Goal: Task Accomplishment & Management: Manage account settings

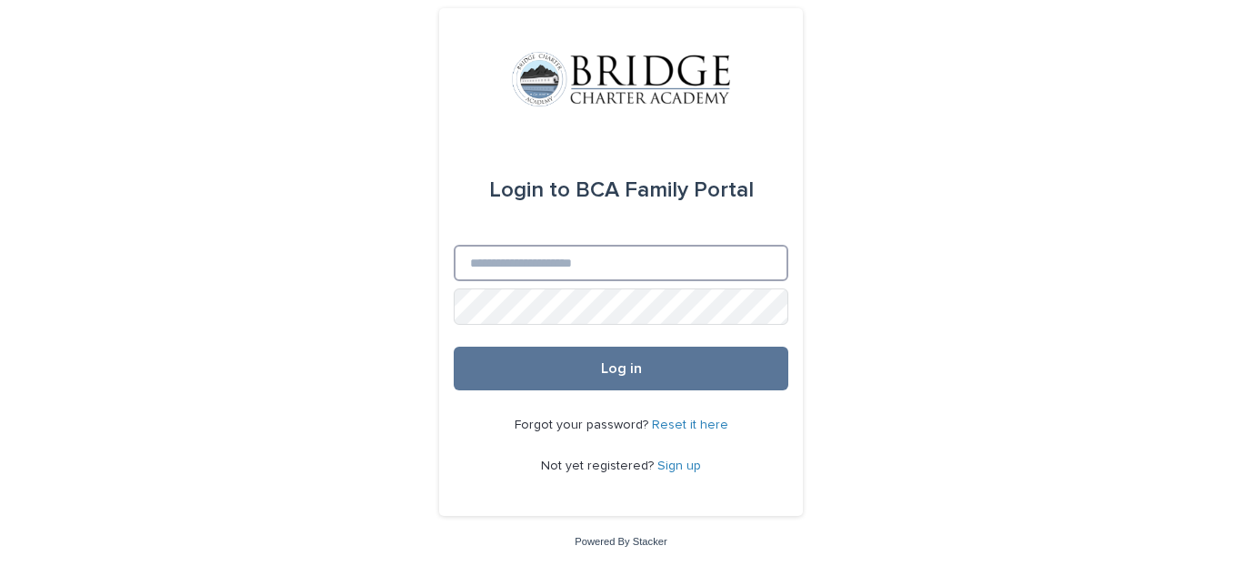
click at [585, 267] on input "Email" at bounding box center [621, 263] width 335 height 36
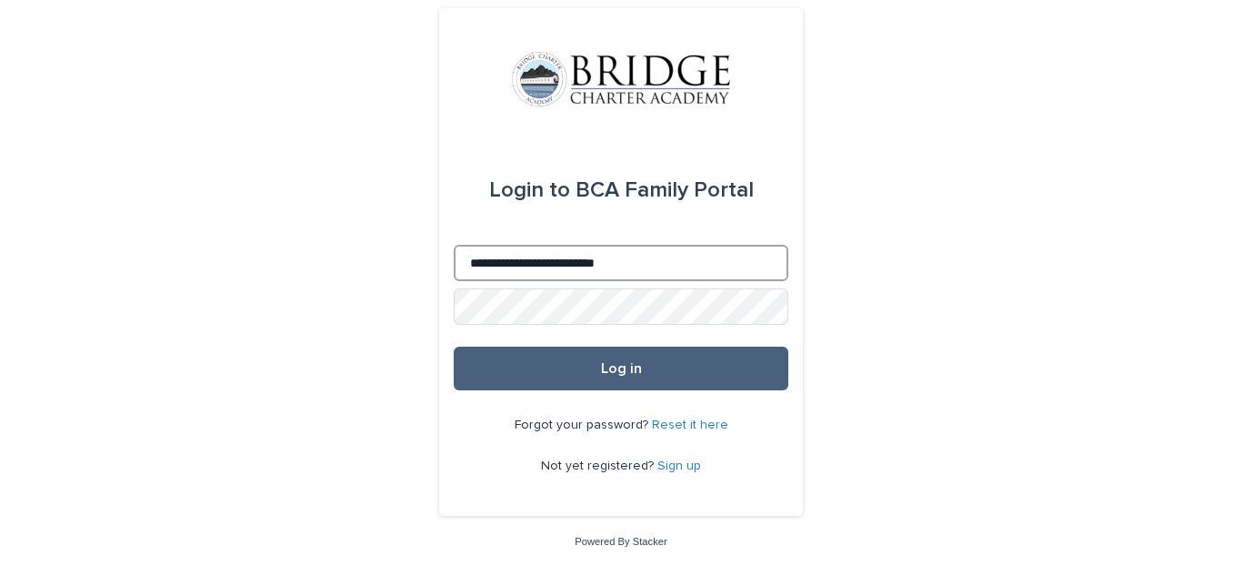
type input "**********"
click at [607, 381] on button "Log in" at bounding box center [621, 368] width 335 height 44
